Goal: Navigation & Orientation: Find specific page/section

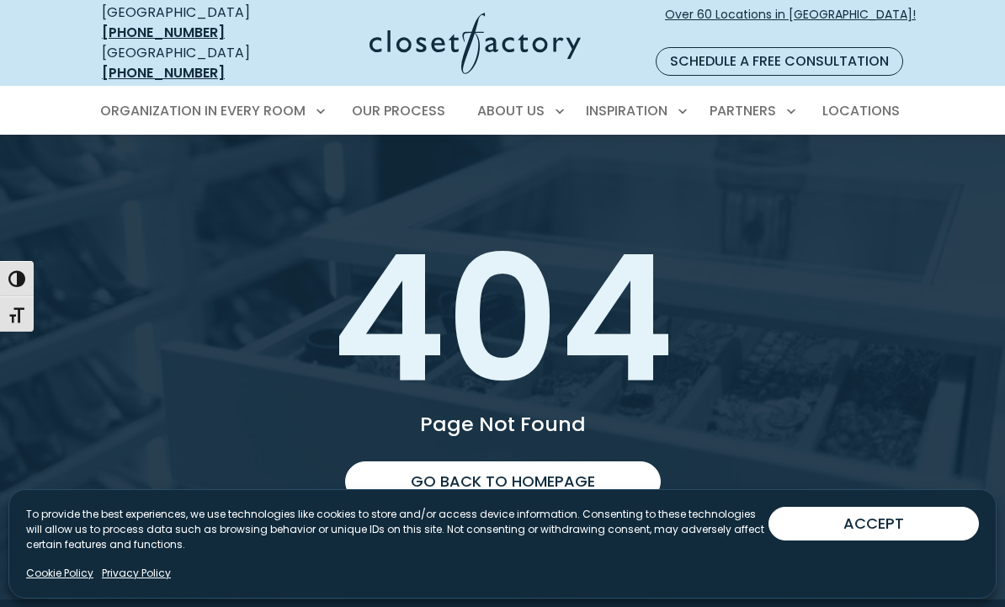
click at [450, 34] on img at bounding box center [475, 43] width 211 height 61
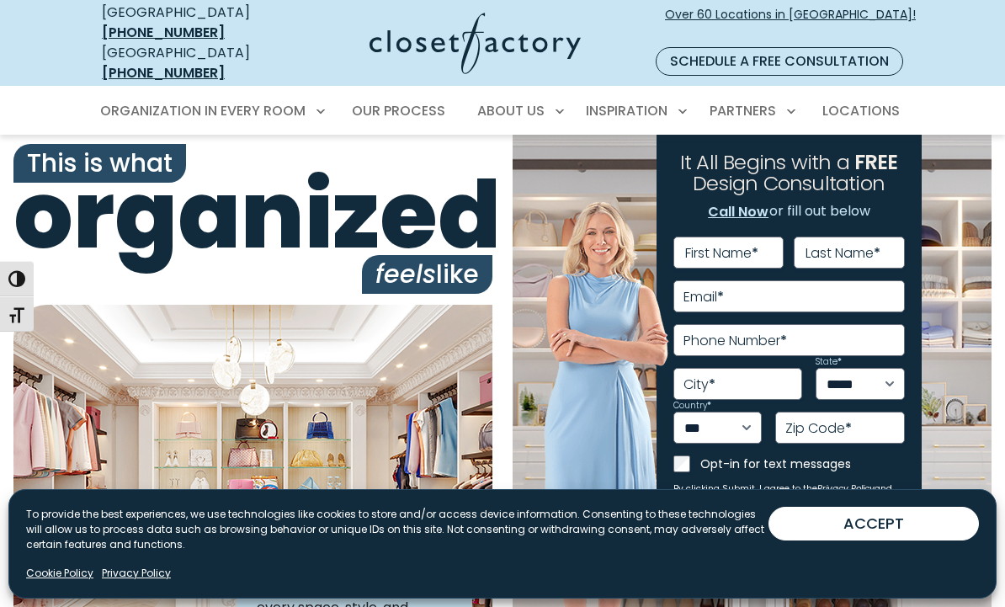
click at [875, 9] on span "Over 60 Locations in [GEOGRAPHIC_DATA]!" at bounding box center [790, 23] width 251 height 35
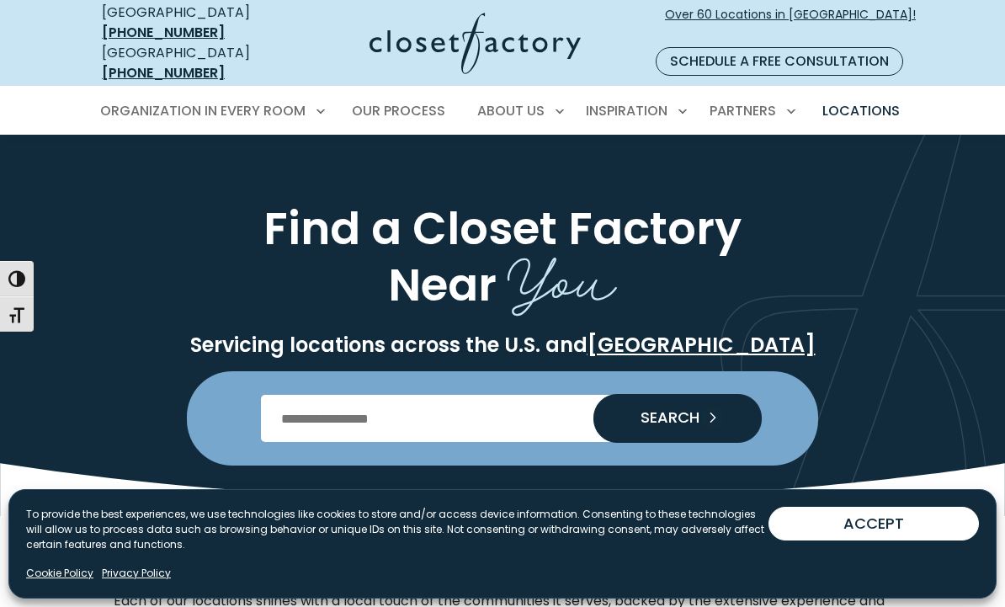
click at [482, 413] on input "Enter Postal Code" at bounding box center [503, 418] width 484 height 47
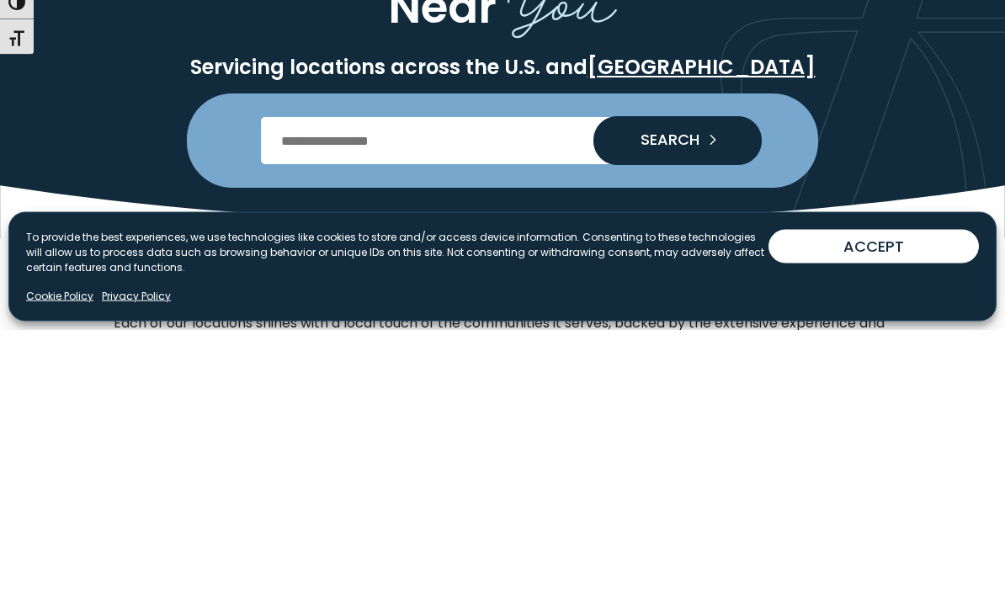
type input "*****"
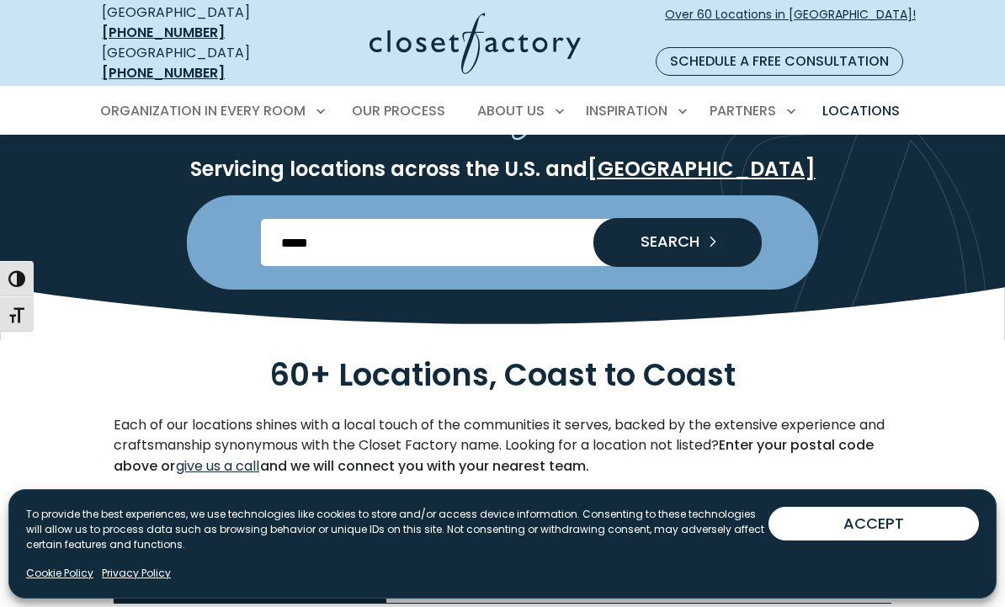
scroll to position [172, 0]
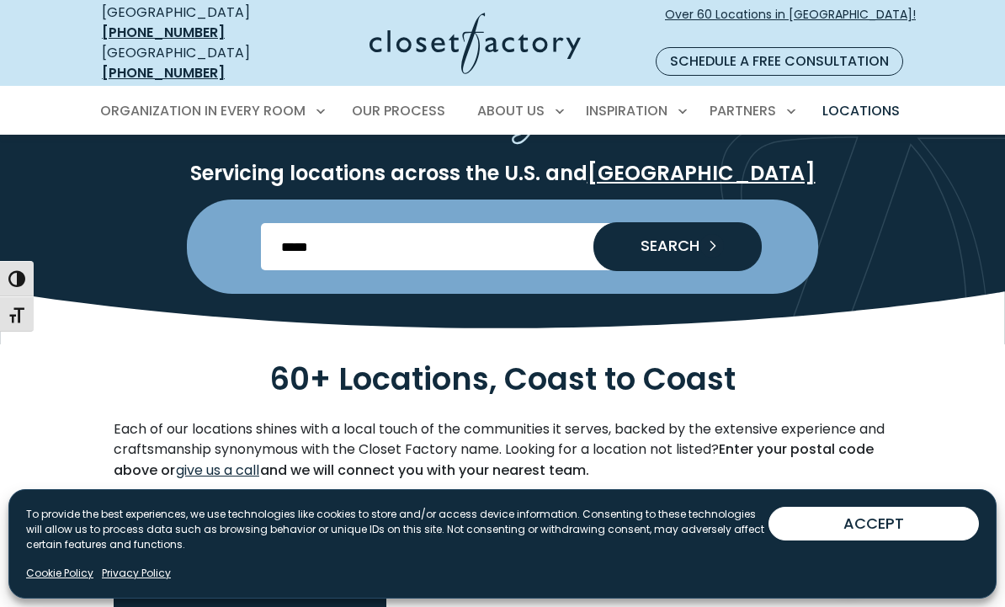
click at [672, 238] on span "SEARCH" at bounding box center [663, 245] width 72 height 15
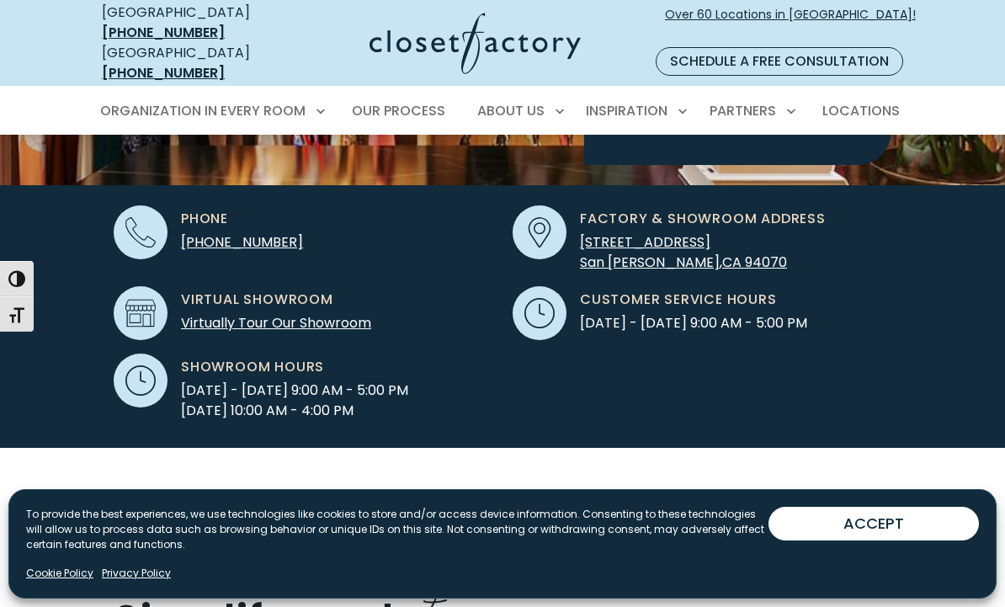
scroll to position [495, 0]
click at [711, 233] on span "1000 Commercial Street, Suite B" at bounding box center [645, 242] width 131 height 19
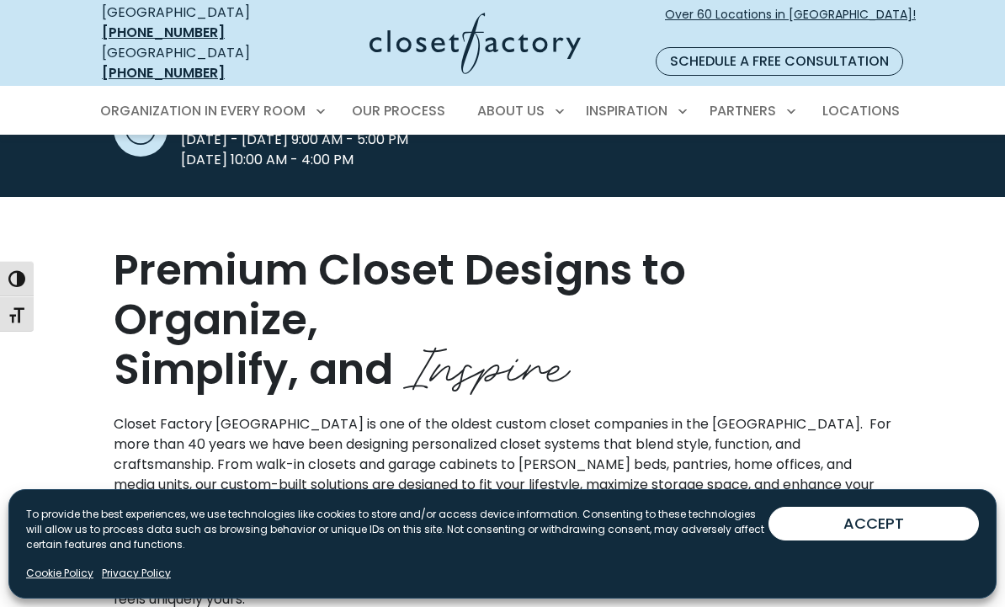
scroll to position [750, 0]
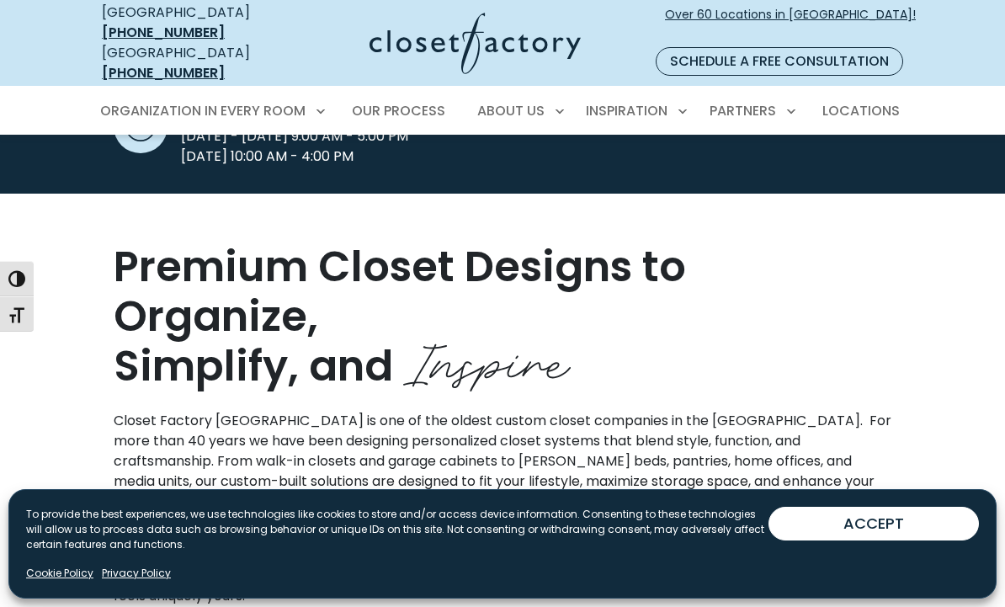
click at [63, 581] on link "Cookie Policy" at bounding box center [59, 573] width 67 height 15
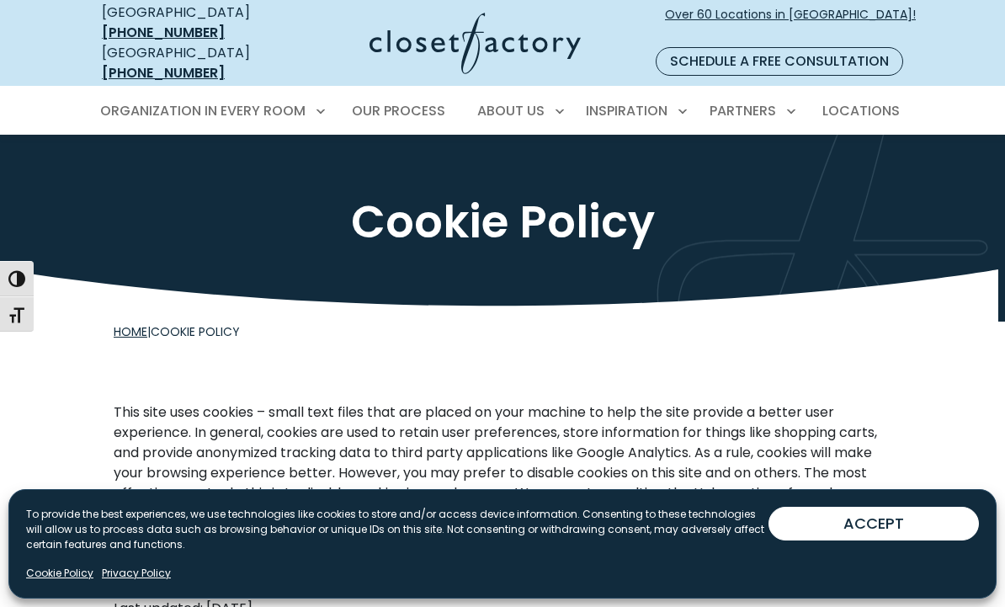
click at [68, 580] on link "Cookie Policy" at bounding box center [59, 573] width 67 height 15
click at [133, 522] on p "To provide the best experiences, we use technologies like cookies to store and/…" at bounding box center [397, 529] width 743 height 45
click at [140, 569] on link "Privacy Policy" at bounding box center [136, 573] width 69 height 15
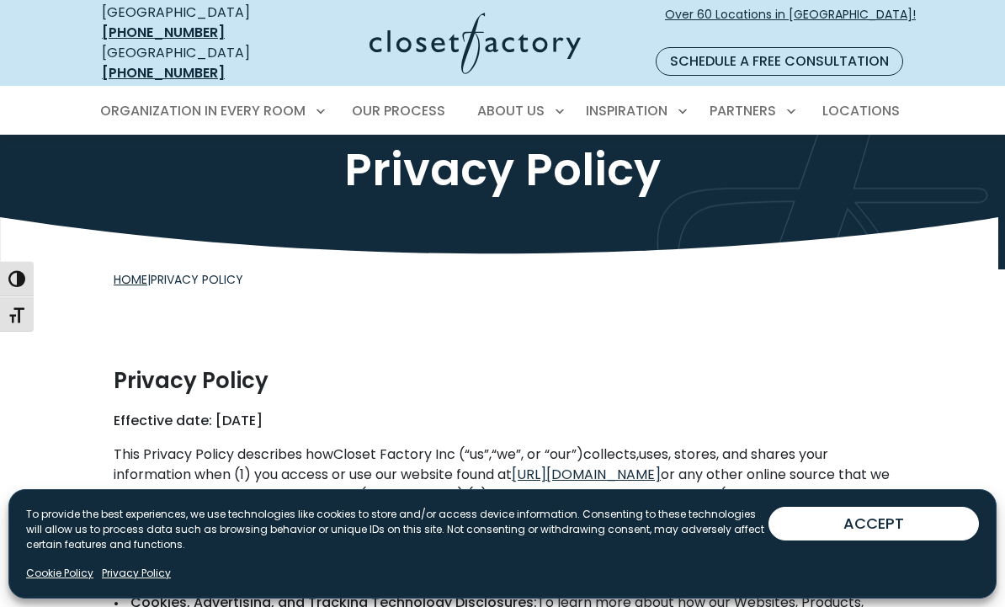
scroll to position [17, 0]
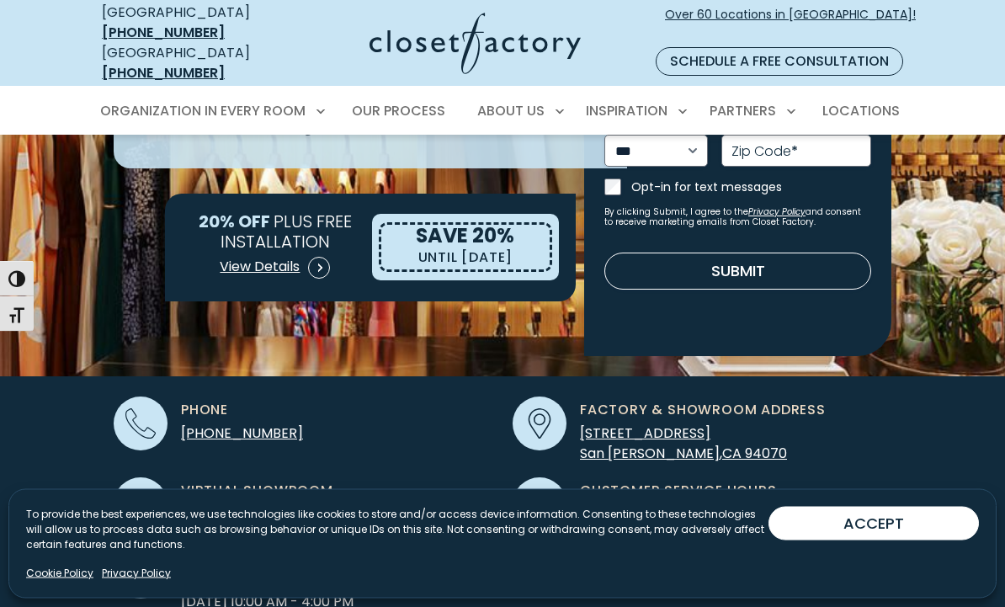
scroll to position [305, 0]
click at [400, 101] on span "Our Process" at bounding box center [398, 110] width 93 height 19
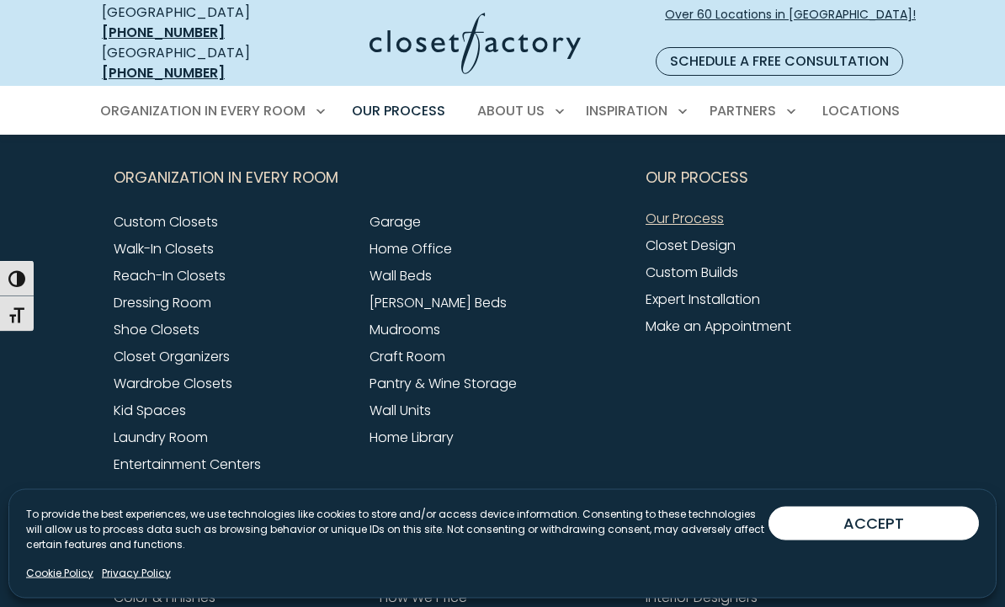
scroll to position [3843, 0]
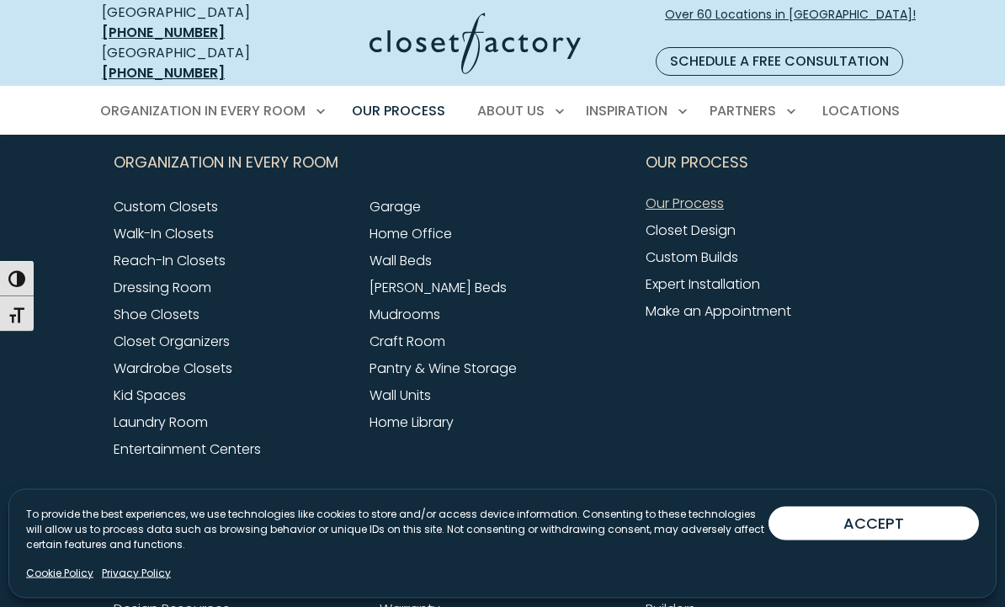
click at [151, 426] on link "Laundry Room" at bounding box center [161, 422] width 94 height 19
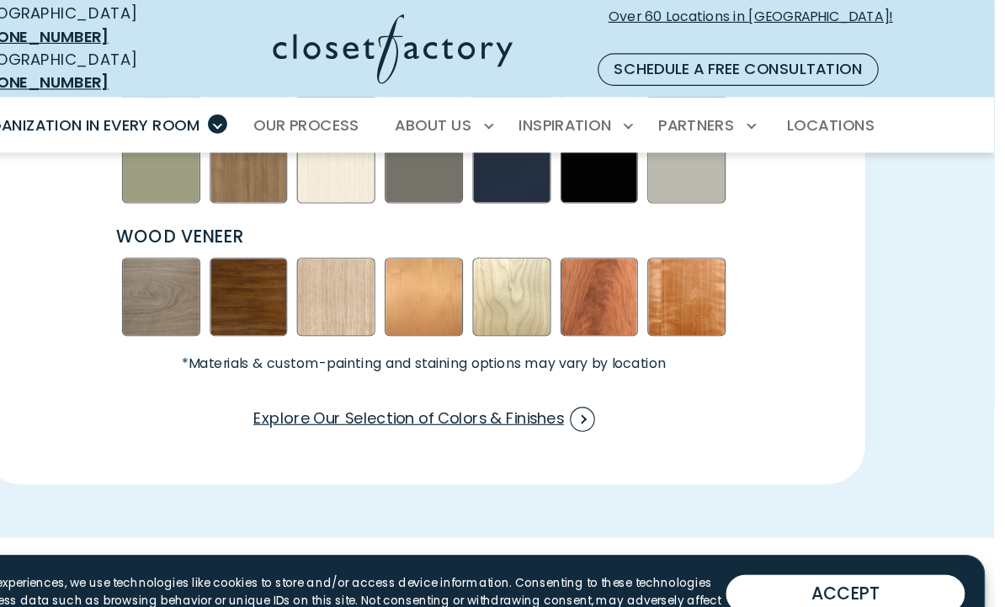
scroll to position [2462, 0]
